Goal: Task Accomplishment & Management: Manage account settings

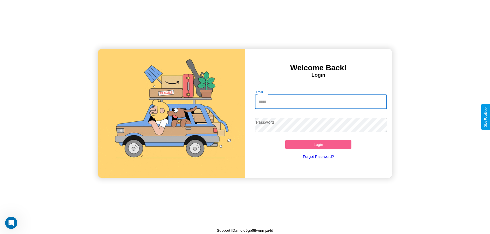
click at [321, 102] on input "Email" at bounding box center [321, 102] width 132 height 14
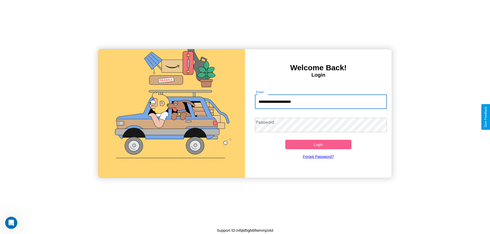
type input "**********"
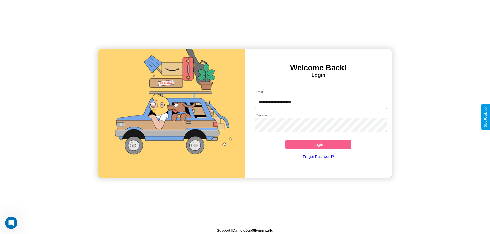
click at [318, 145] on button "Login" at bounding box center [318, 144] width 66 height 9
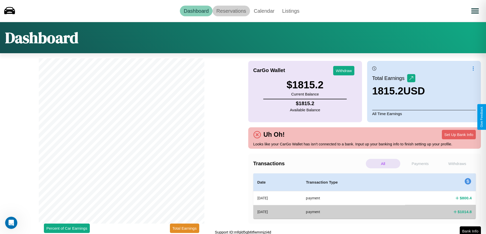
click at [231, 11] on link "Reservations" at bounding box center [232, 11] width 38 height 11
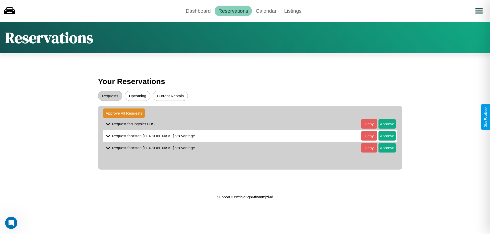
click at [138, 96] on button "Upcoming" at bounding box center [138, 96] width 26 height 10
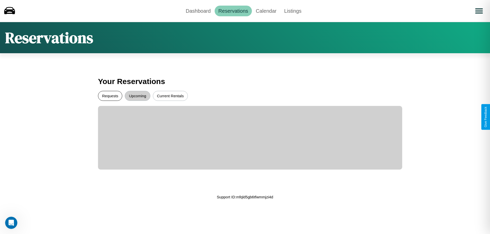
click at [110, 96] on button "Requests" at bounding box center [110, 96] width 24 height 10
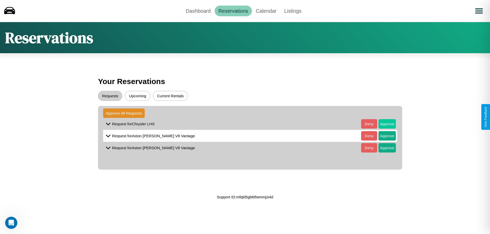
click at [383, 124] on button "Approve" at bounding box center [386, 123] width 17 height 9
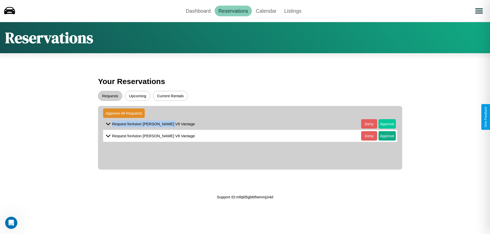
click at [383, 124] on button "Approve" at bounding box center [386, 123] width 17 height 9
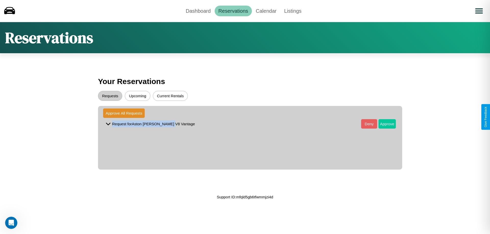
click at [383, 124] on button "Approve" at bounding box center [386, 123] width 17 height 9
